Goal: Check status: Check status

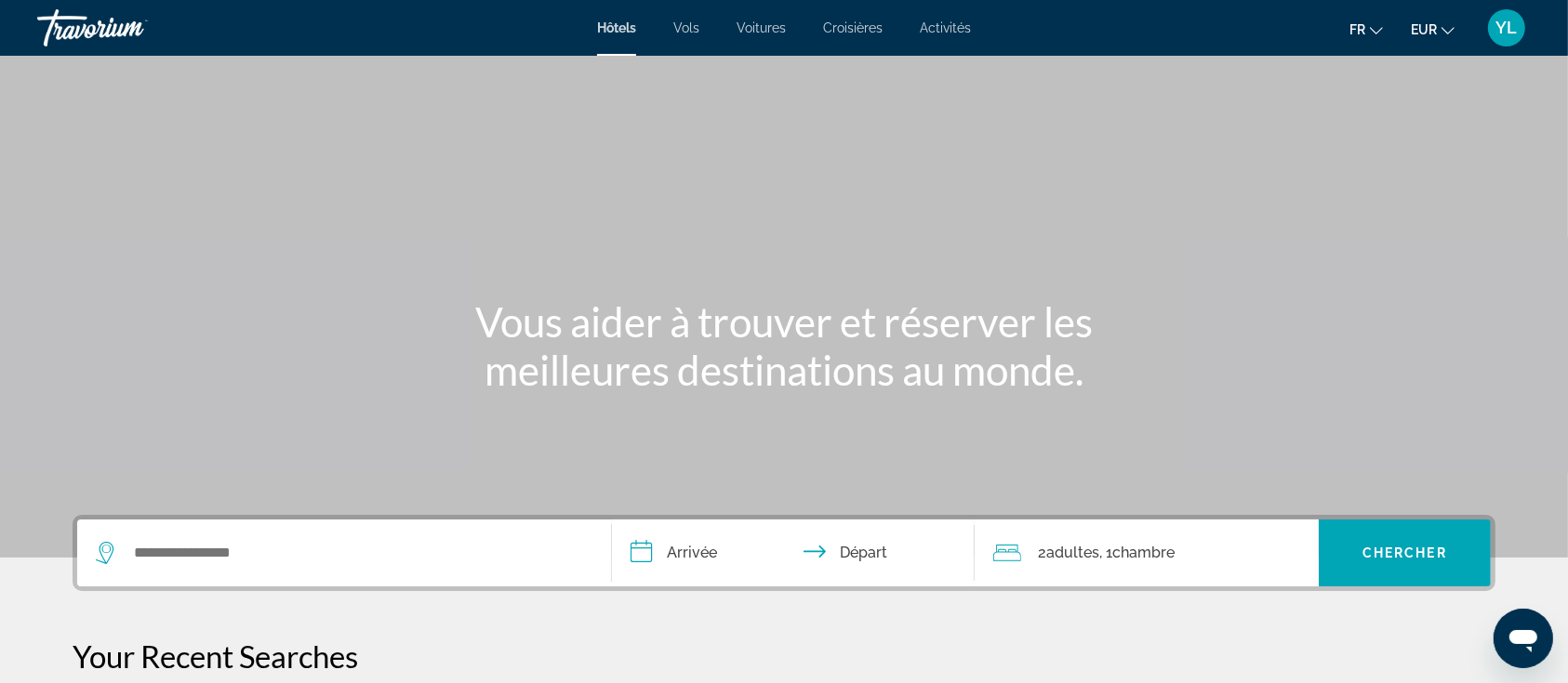
click at [1507, 32] on span "YL" at bounding box center [1507, 28] width 22 height 19
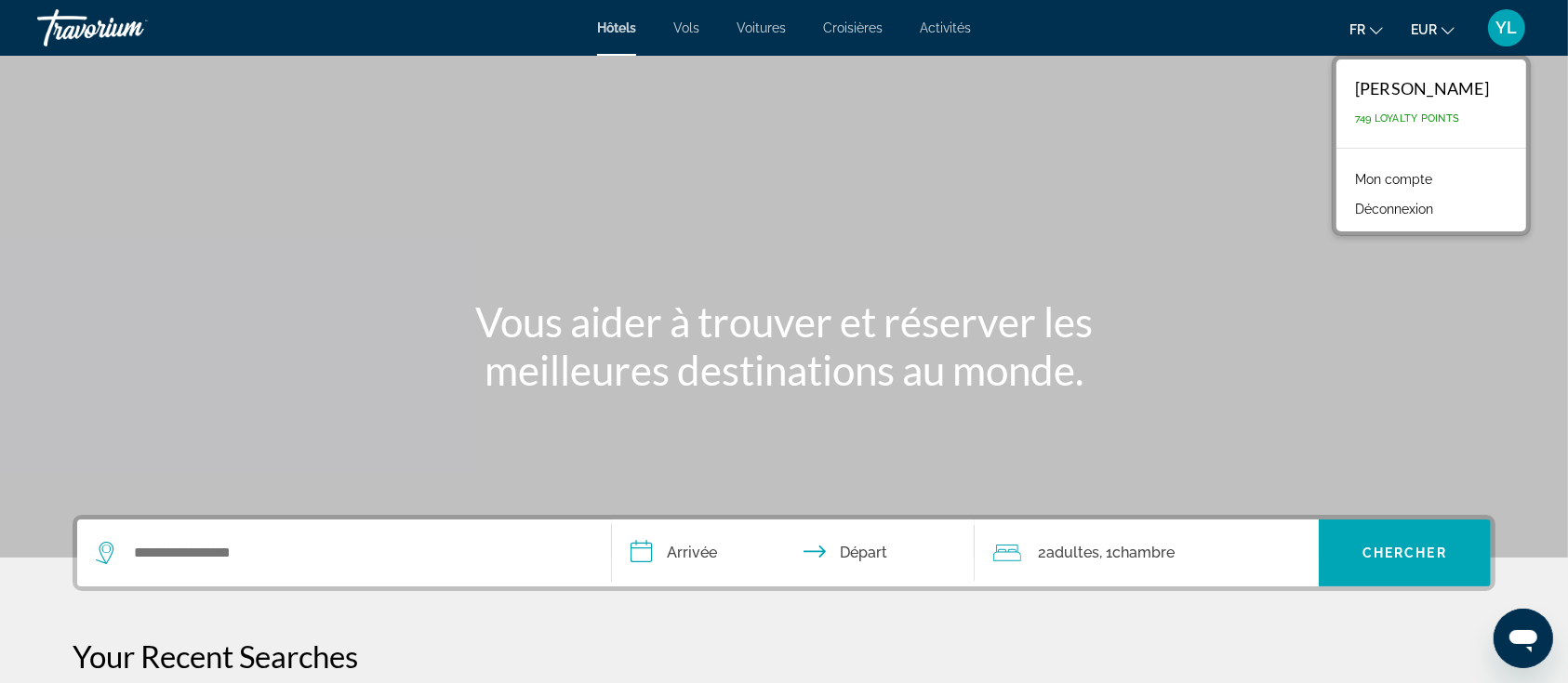
click at [1436, 176] on link "Mon compte" at bounding box center [1393, 179] width 95 height 25
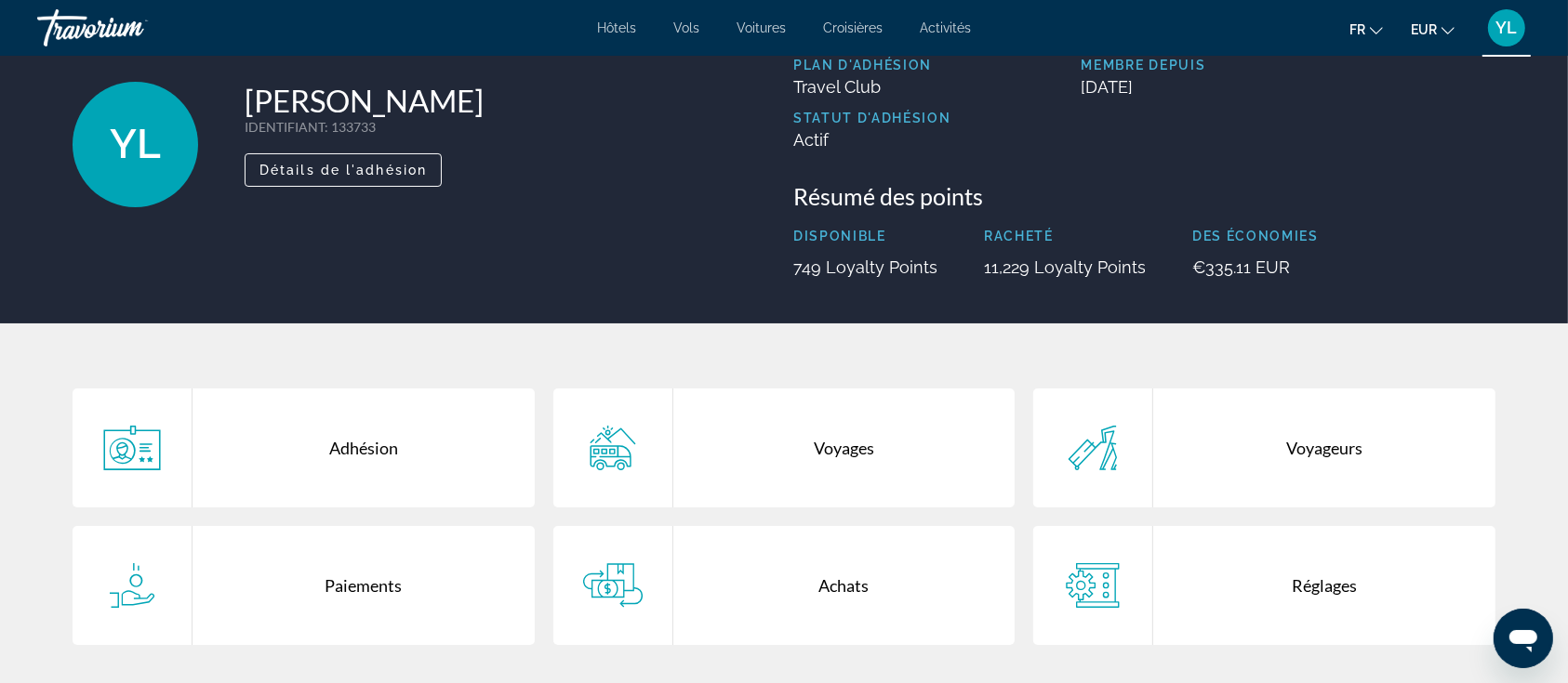
scroll to position [247, 0]
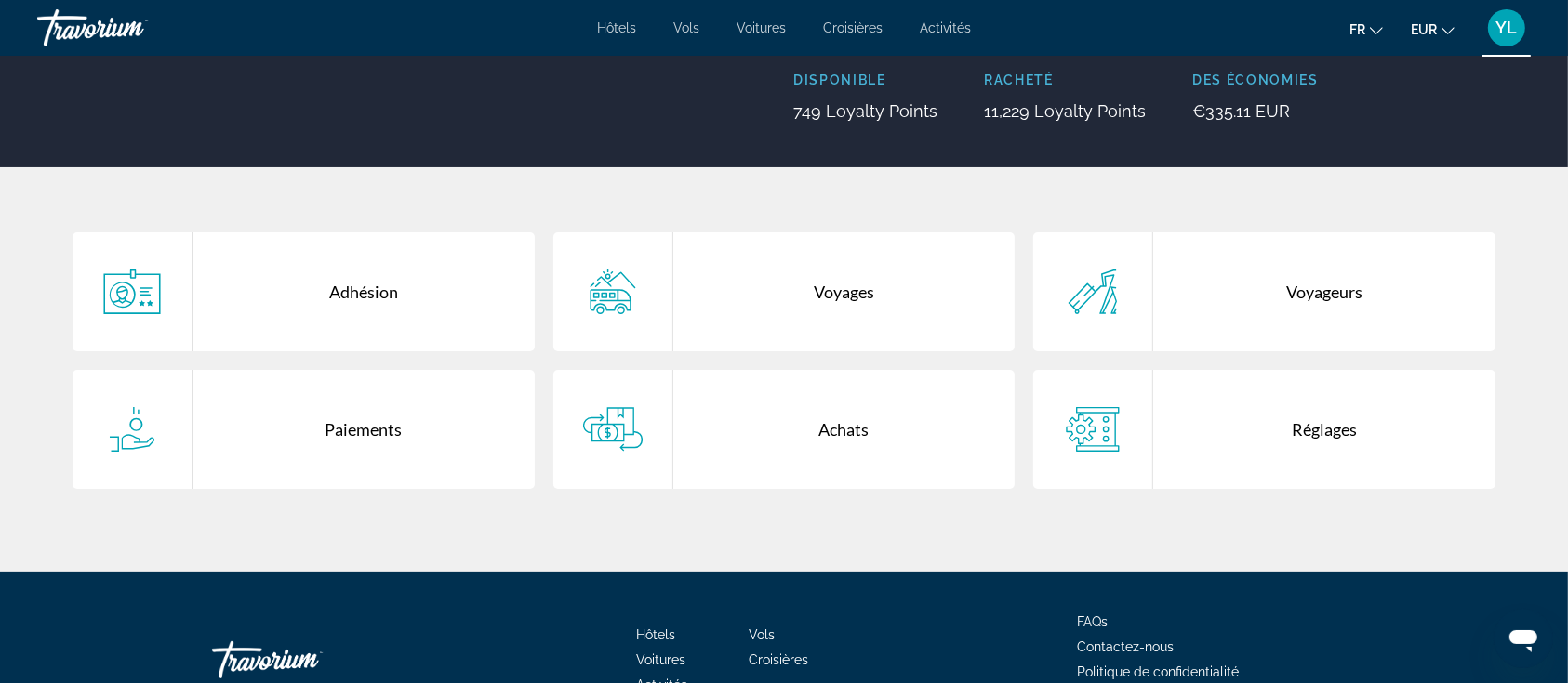
click at [839, 285] on div "Voyages" at bounding box center [844, 292] width 343 height 119
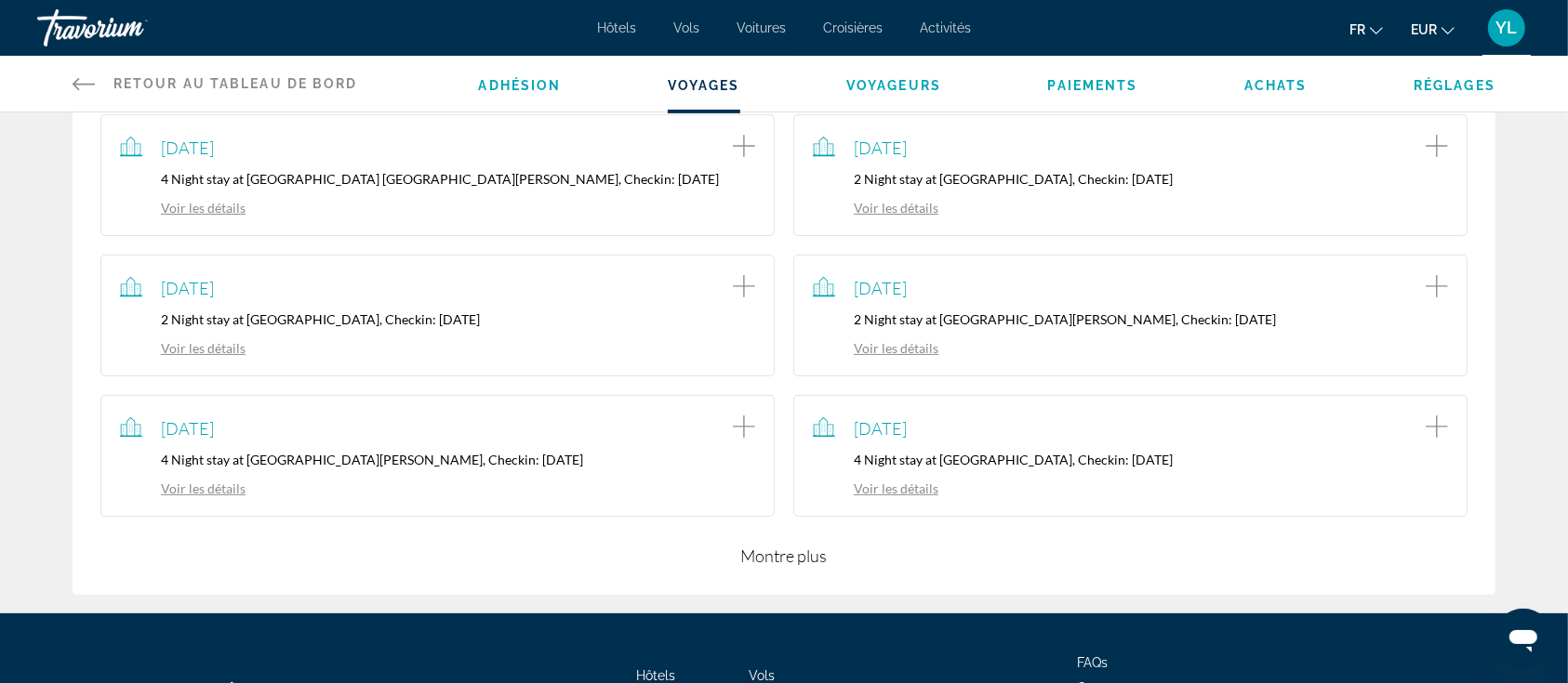
scroll to position [372, 0]
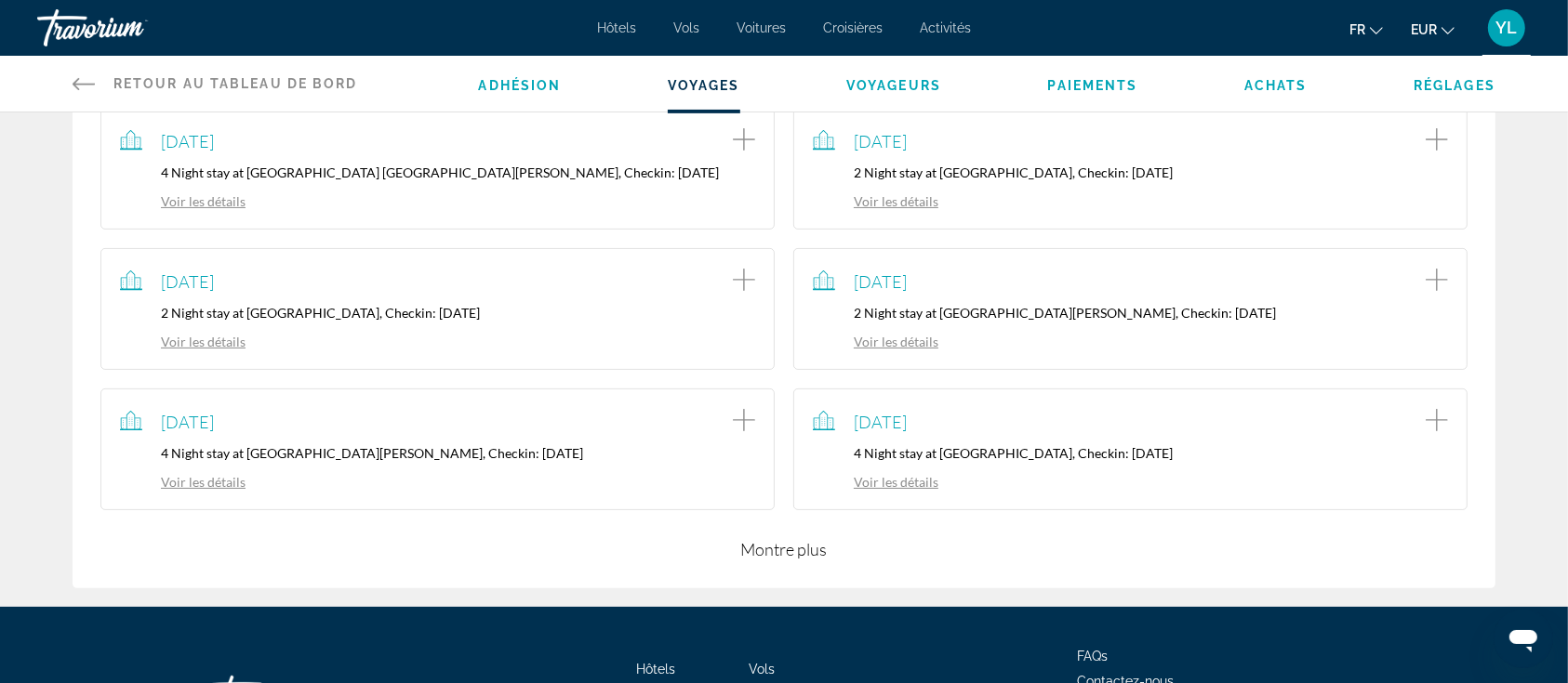
click at [790, 541] on button "Montre plus" at bounding box center [784, 550] width 87 height 23
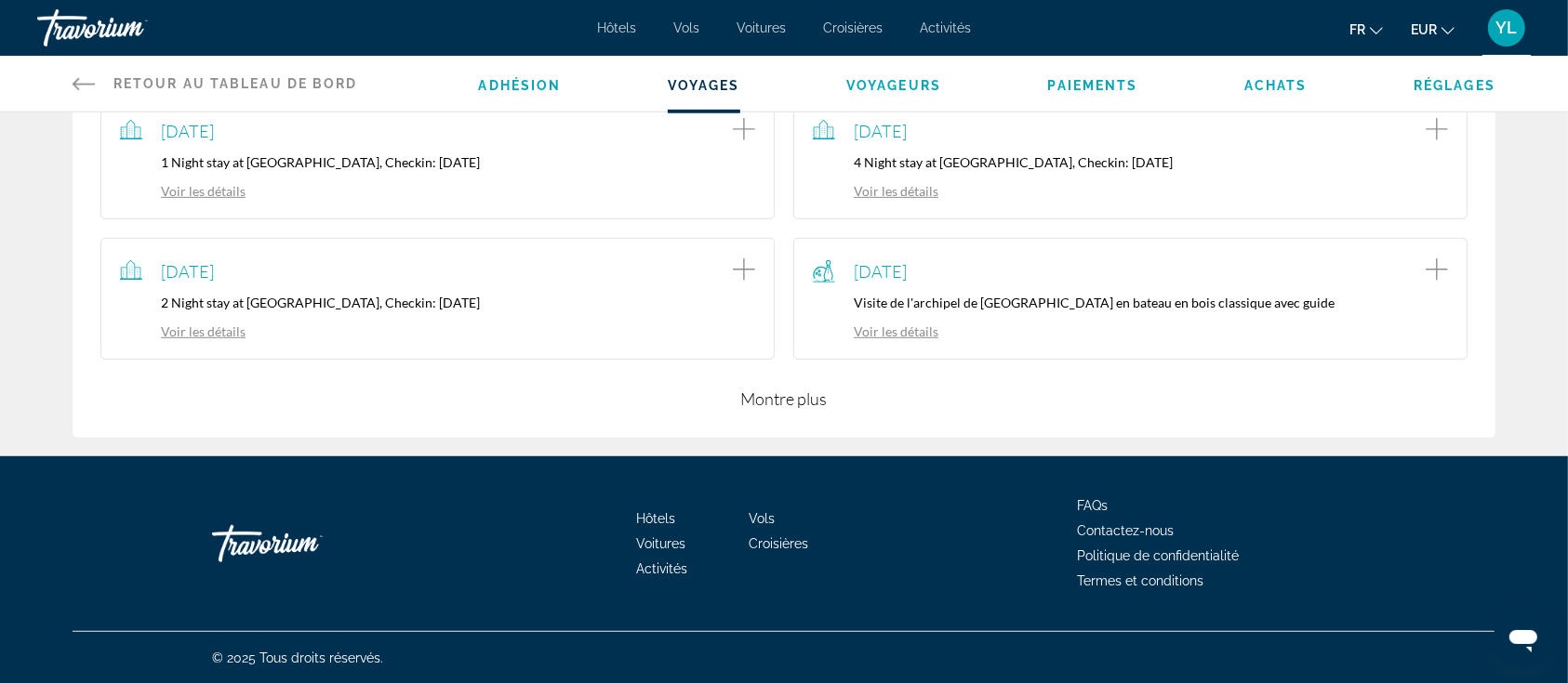
scroll to position [695, 0]
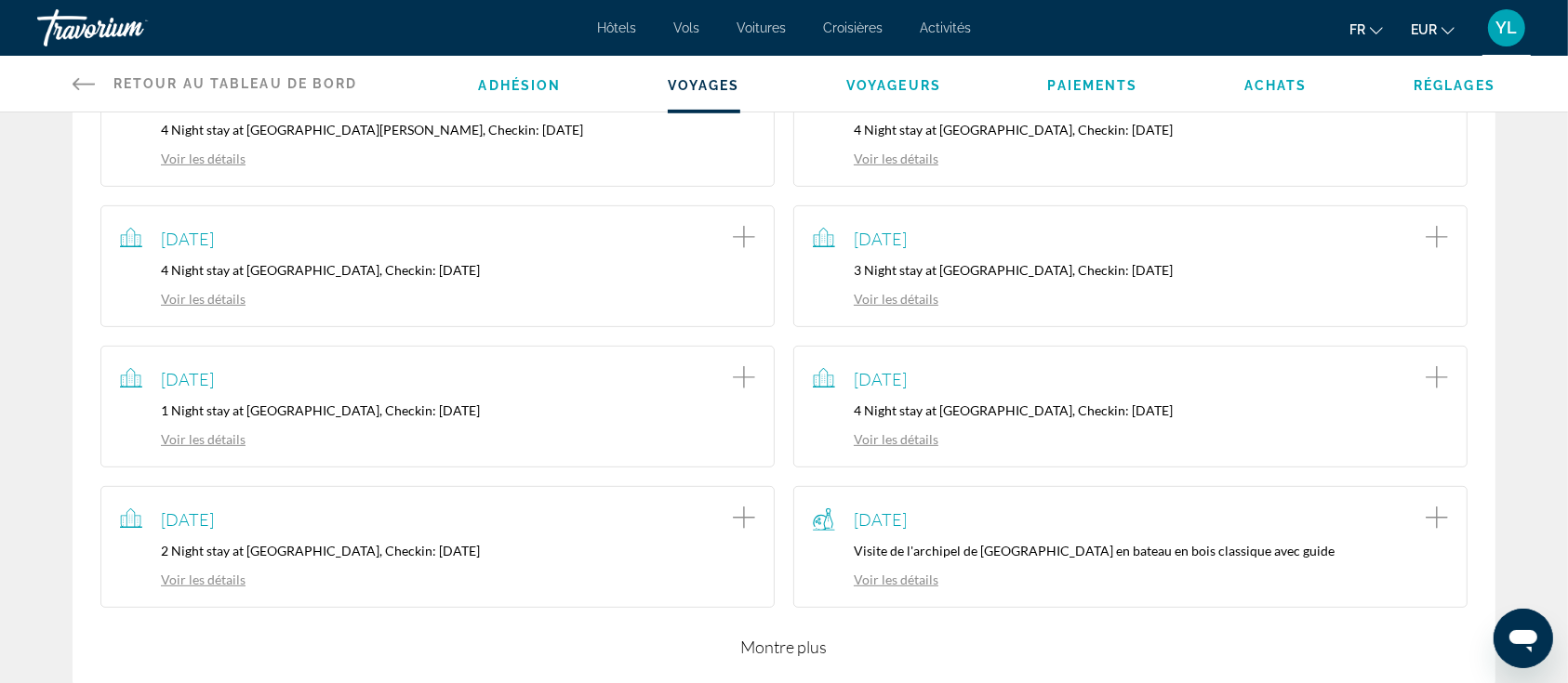
click at [202, 578] on link "Voir les détails" at bounding box center [182, 579] width 126 height 16
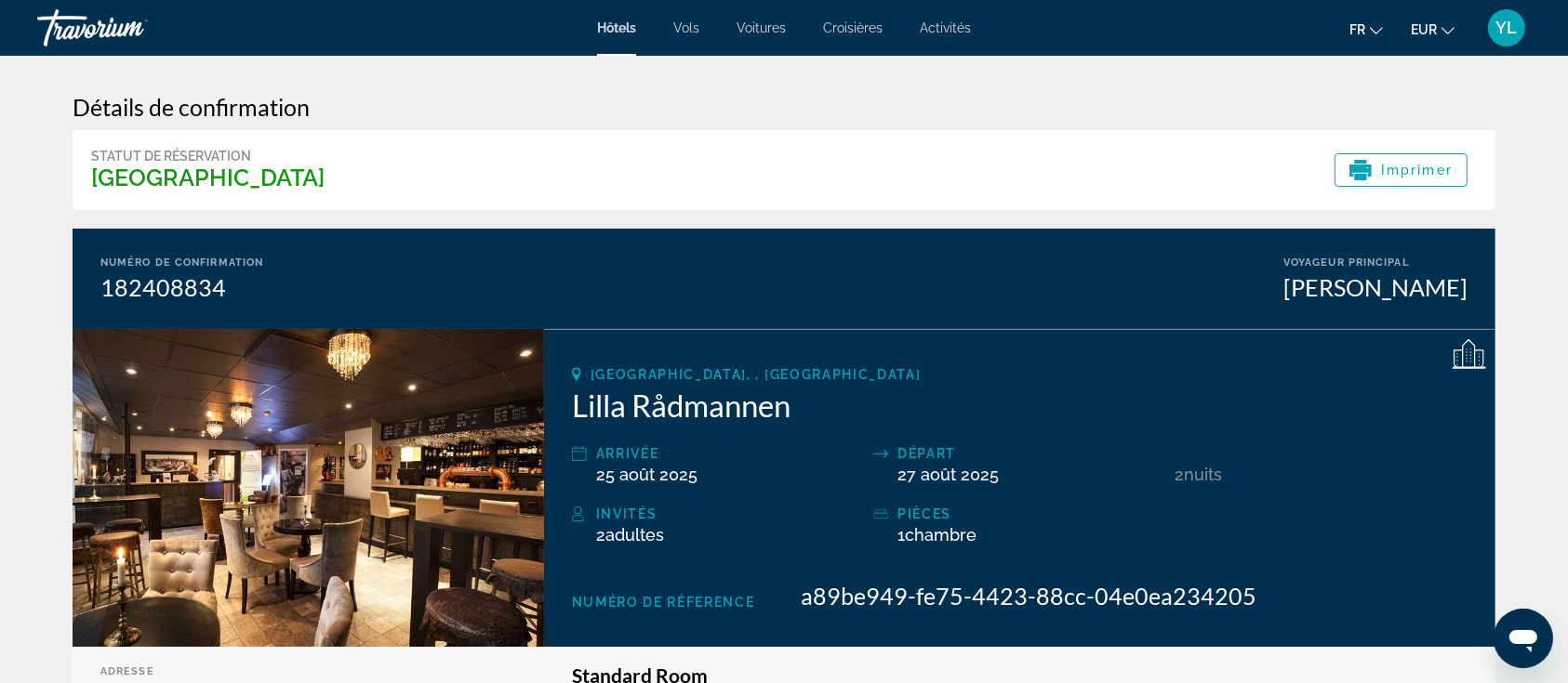
click at [1491, 31] on div "YL" at bounding box center [1507, 27] width 37 height 37
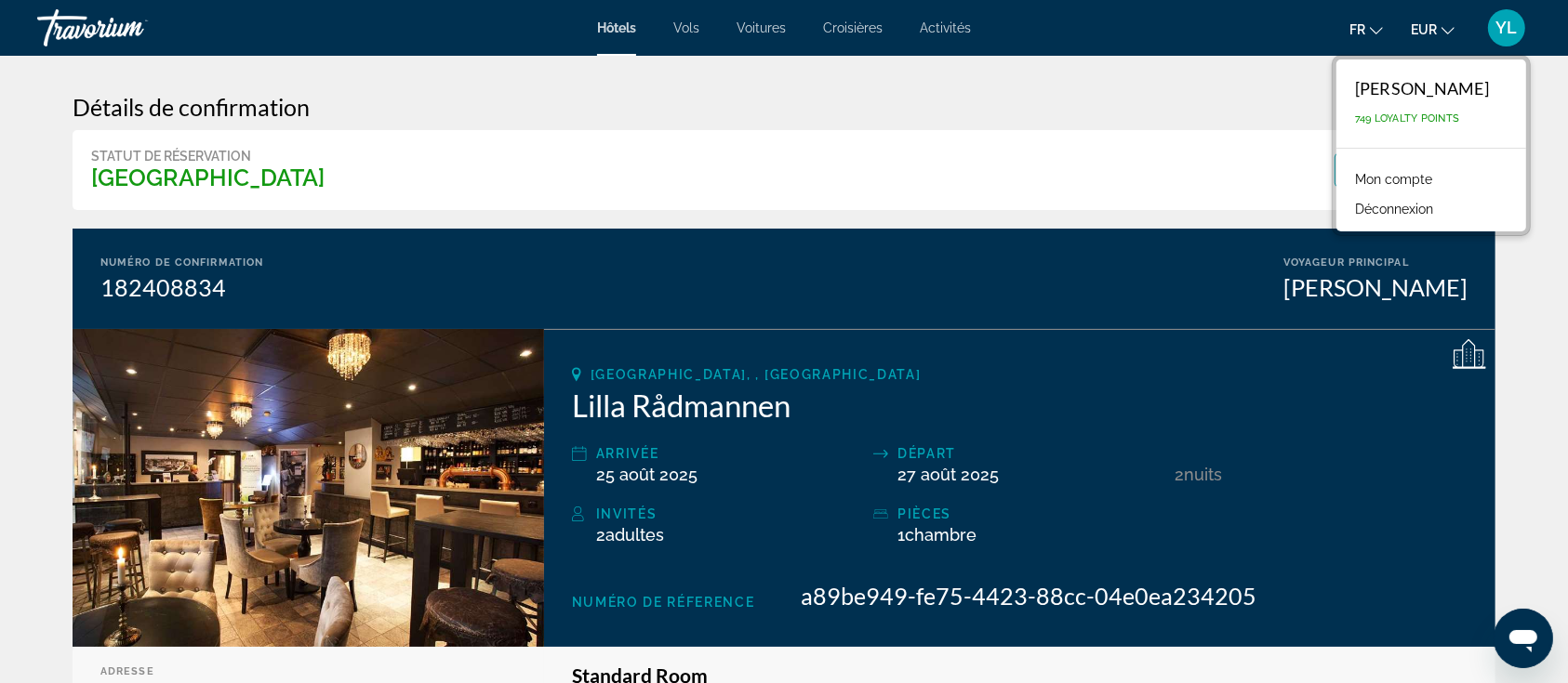
click at [1421, 175] on link "Mon compte" at bounding box center [1393, 179] width 95 height 25
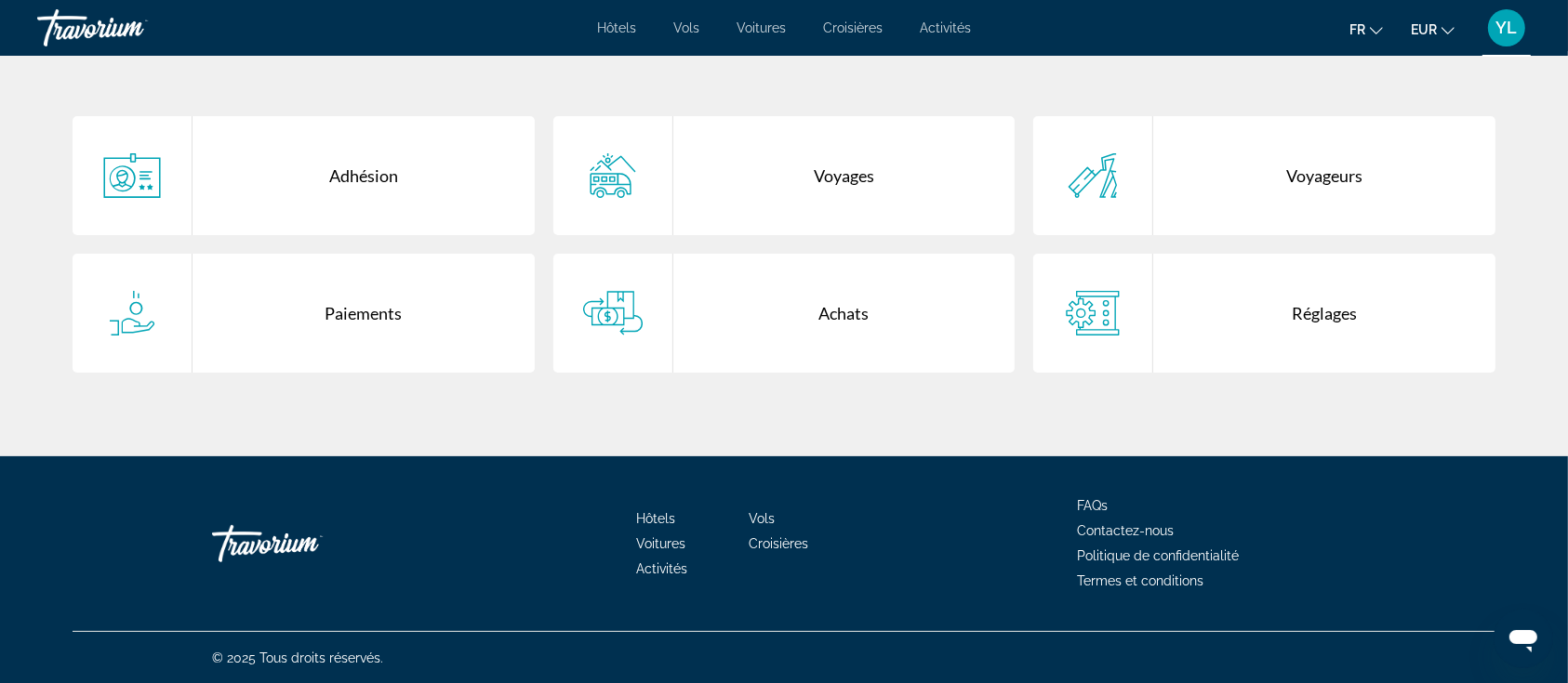
scroll to position [364, 0]
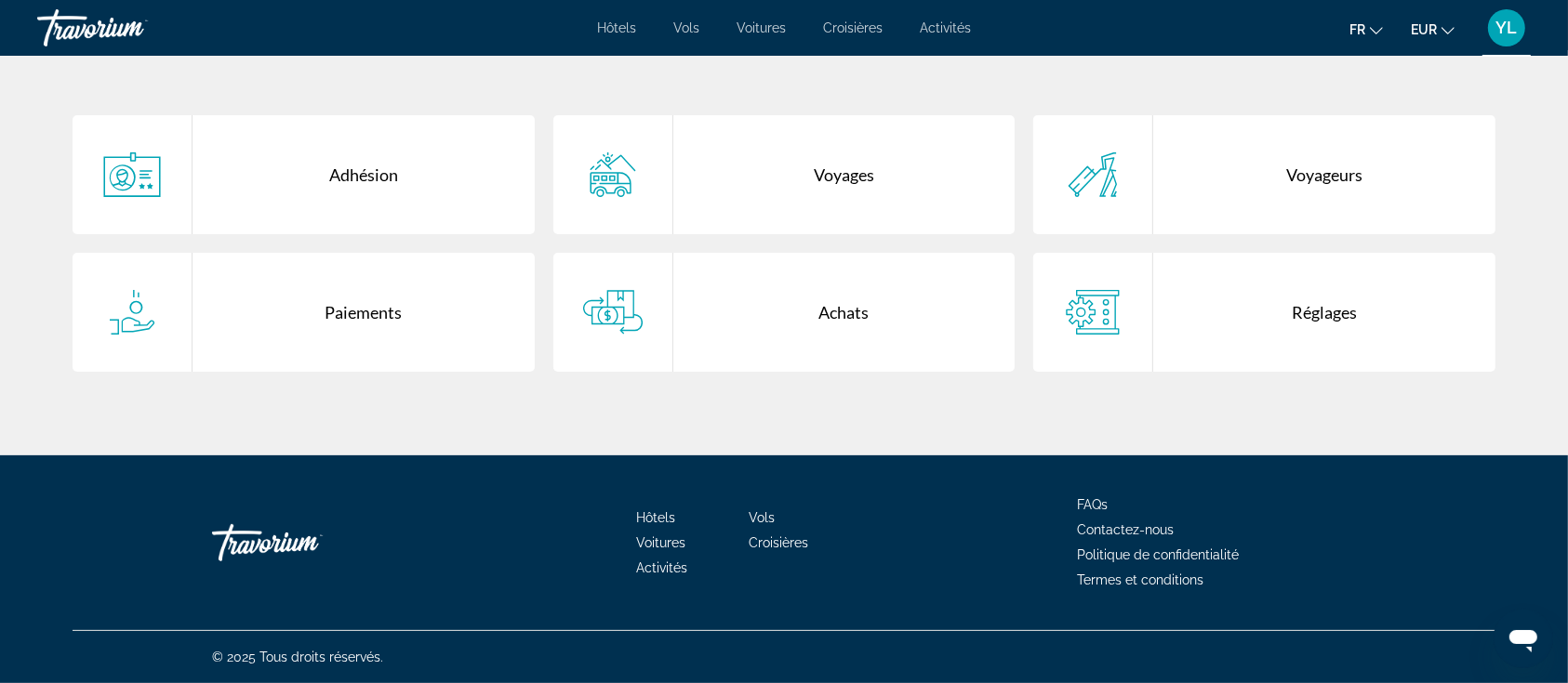
click at [710, 295] on div "Achats" at bounding box center [844, 312] width 343 height 119
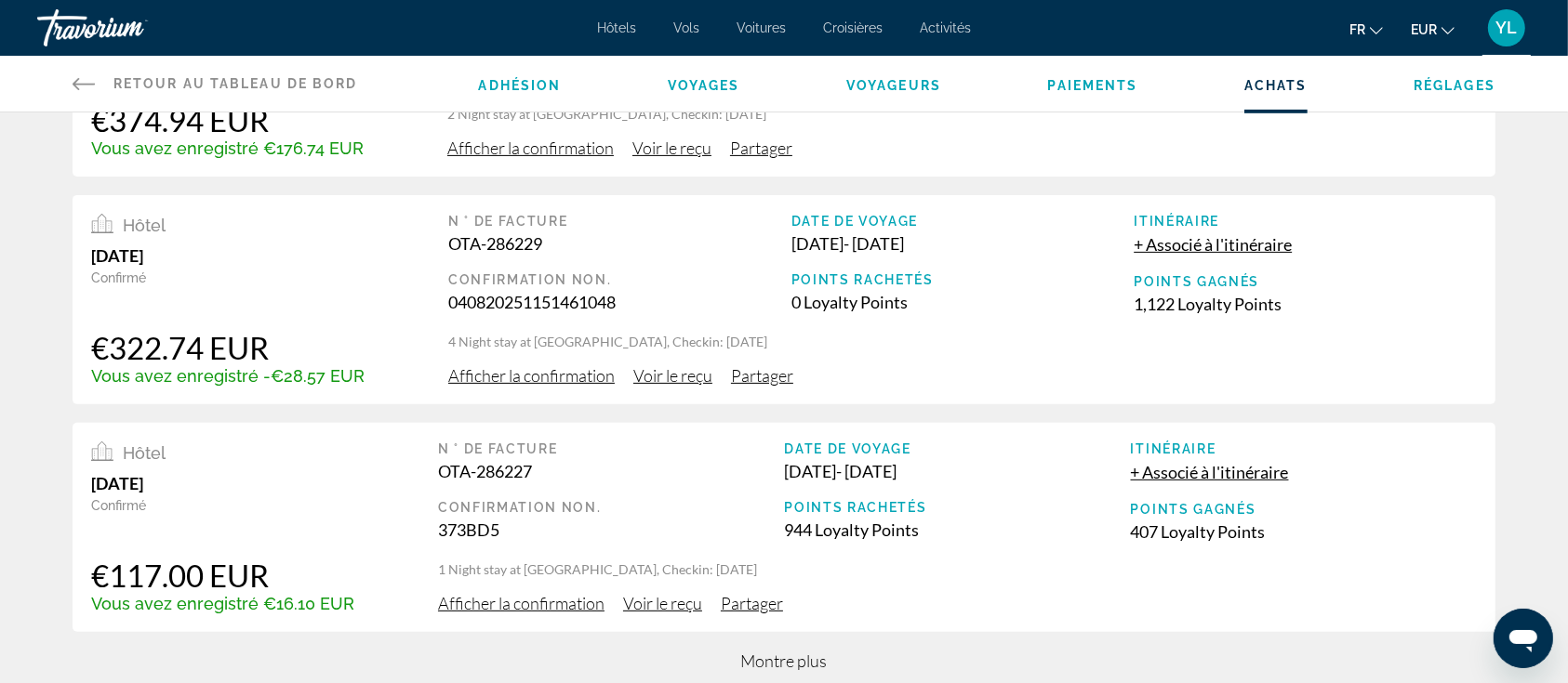
scroll to position [495, 0]
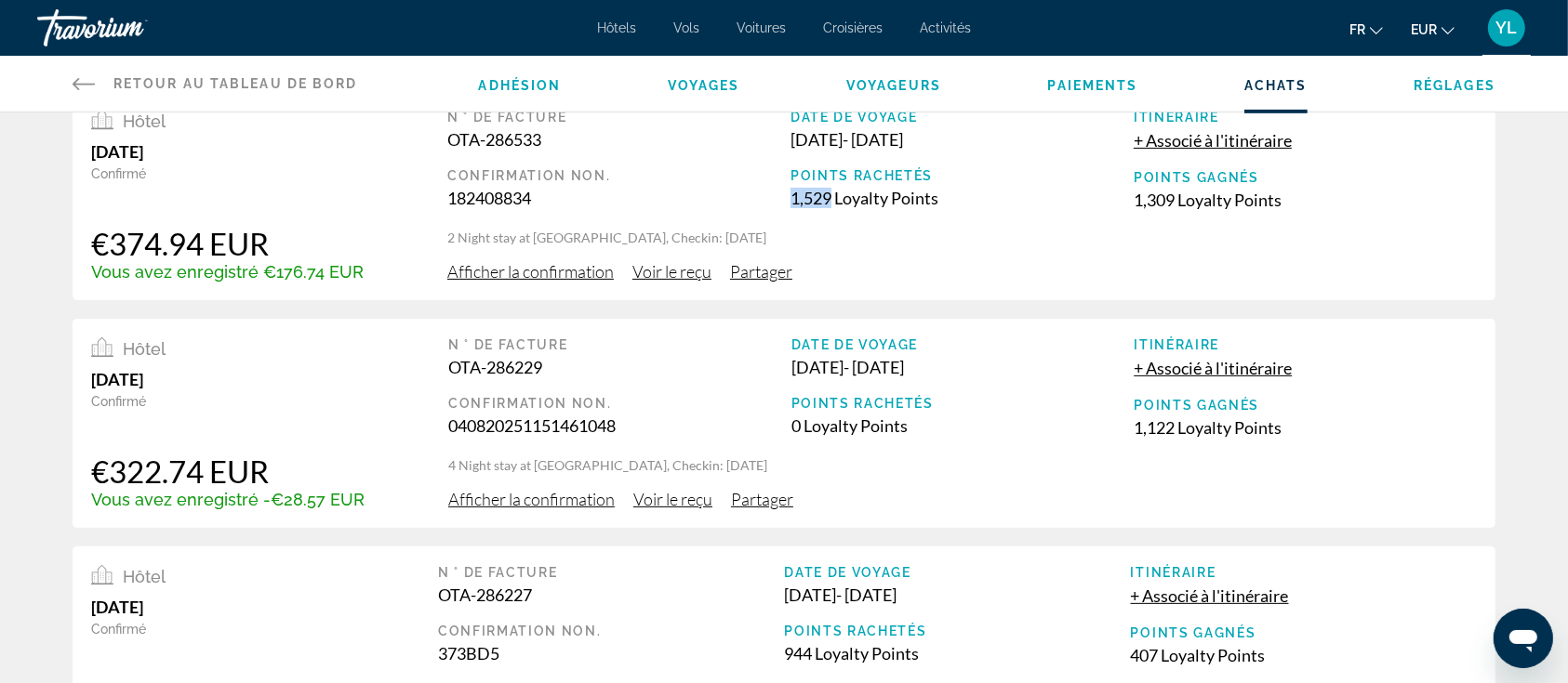
drag, startPoint x: 787, startPoint y: 200, endPoint x: 828, endPoint y: 198, distance: 41.0
click at [828, 198] on div "1,529 Loyalty Points" at bounding box center [963, 198] width 344 height 21
drag, startPoint x: 1133, startPoint y: 431, endPoint x: 1172, endPoint y: 427, distance: 39.2
click at [1172, 427] on div "1,122 Loyalty Points" at bounding box center [1306, 427] width 344 height 21
